Goal: Check status: Check status

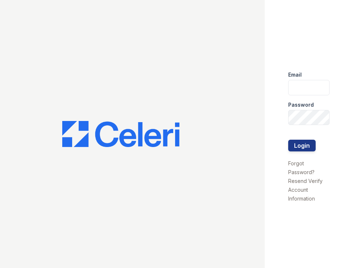
type input "[EMAIL_ADDRESS][DOMAIN_NAME]"
click at [307, 143] on button "Login" at bounding box center [301, 146] width 27 height 12
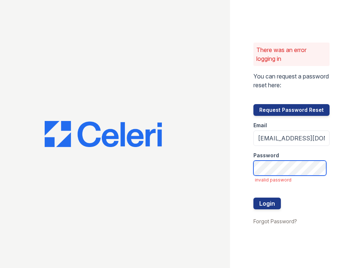
click at [190, 149] on div "There was an error logging in You can request a password reset here: Request Pa…" at bounding box center [176, 134] width 353 height 268
click at [235, 159] on div "There was an error logging in You can request a password reset here: Request Pa…" at bounding box center [291, 134] width 123 height 268
click at [271, 202] on button "Login" at bounding box center [266, 203] width 27 height 12
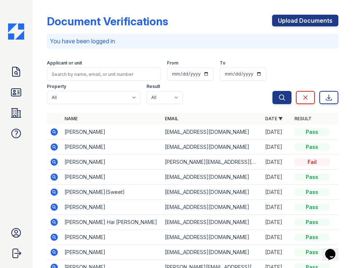
click at [19, 68] on icon at bounding box center [15, 71] width 7 height 9
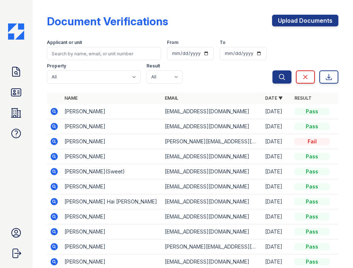
click at [56, 141] on icon at bounding box center [54, 141] width 7 height 7
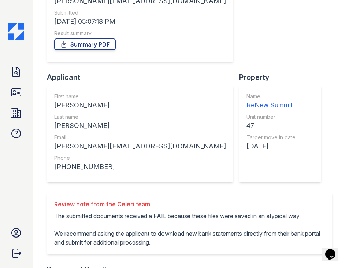
scroll to position [230, 0]
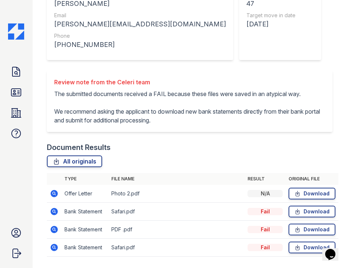
click at [58, 207] on icon at bounding box center [54, 211] width 9 height 9
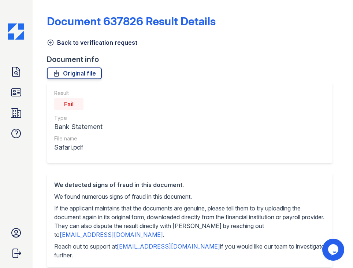
click at [95, 42] on link "Back to verification request" at bounding box center [92, 42] width 90 height 9
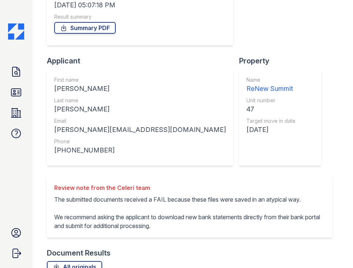
scroll to position [230, 0]
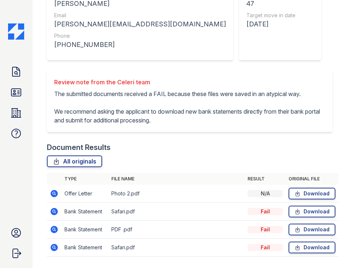
click at [57, 226] on icon at bounding box center [54, 229] width 7 height 7
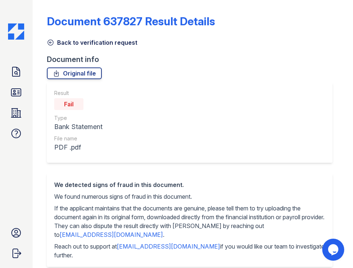
click at [97, 45] on link "Back to verification request" at bounding box center [92, 42] width 90 height 9
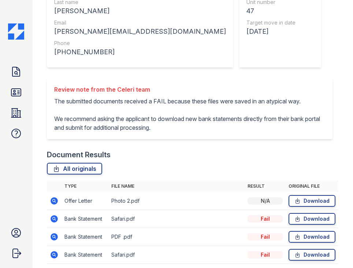
scroll to position [230, 0]
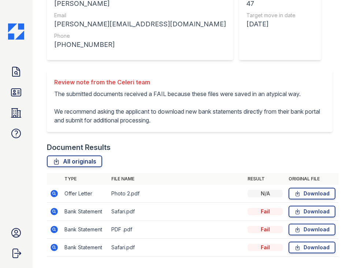
click at [56, 244] on icon at bounding box center [54, 247] width 7 height 7
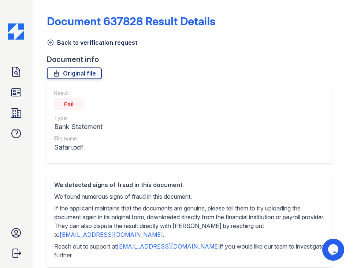
click at [83, 43] on link "Back to verification request" at bounding box center [92, 42] width 90 height 9
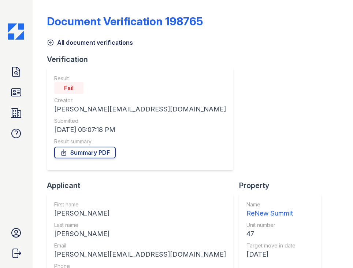
click at [21, 70] on icon at bounding box center [16, 72] width 12 height 12
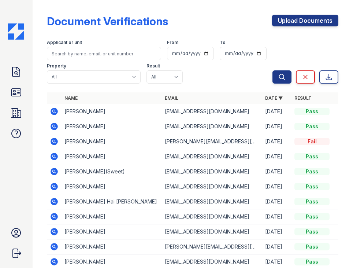
click at [54, 113] on icon at bounding box center [54, 111] width 7 height 7
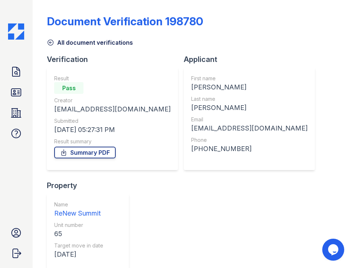
click at [53, 44] on icon at bounding box center [50, 42] width 7 height 7
